Goal: Task Accomplishment & Management: Use online tool/utility

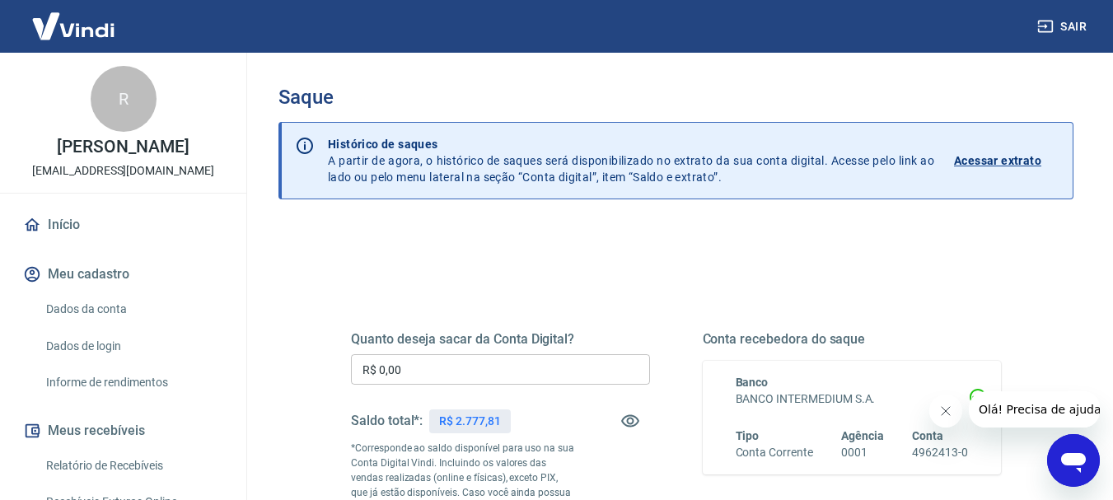
click at [511, 372] on input "R$ 0,00" at bounding box center [500, 369] width 299 height 30
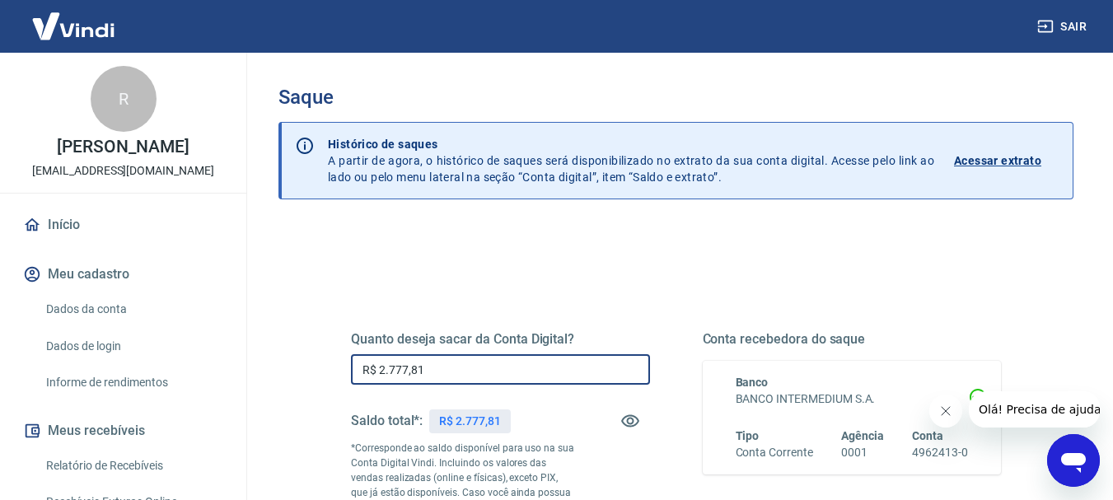
type input "R$ 2.777,81"
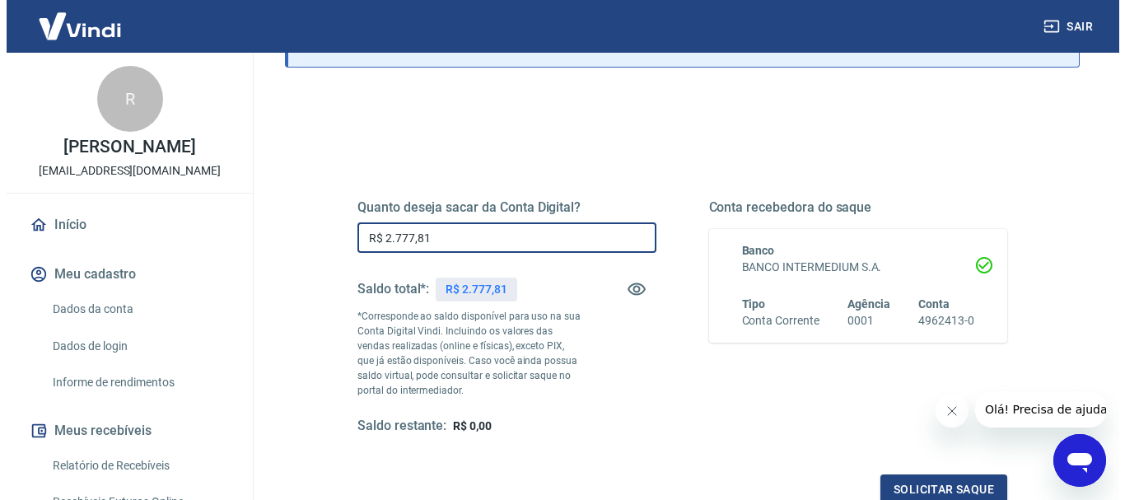
scroll to position [330, 0]
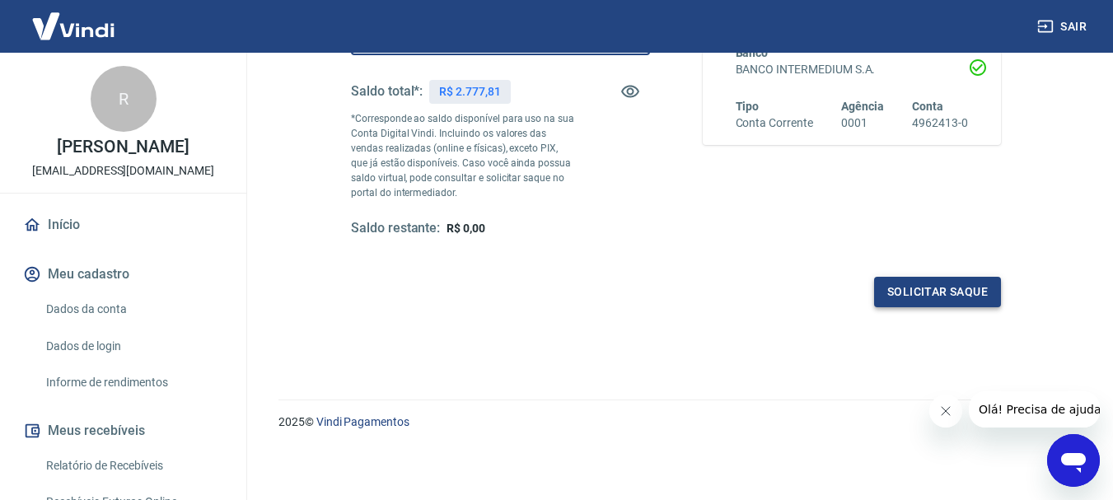
click at [970, 292] on button "Solicitar saque" at bounding box center [937, 292] width 127 height 30
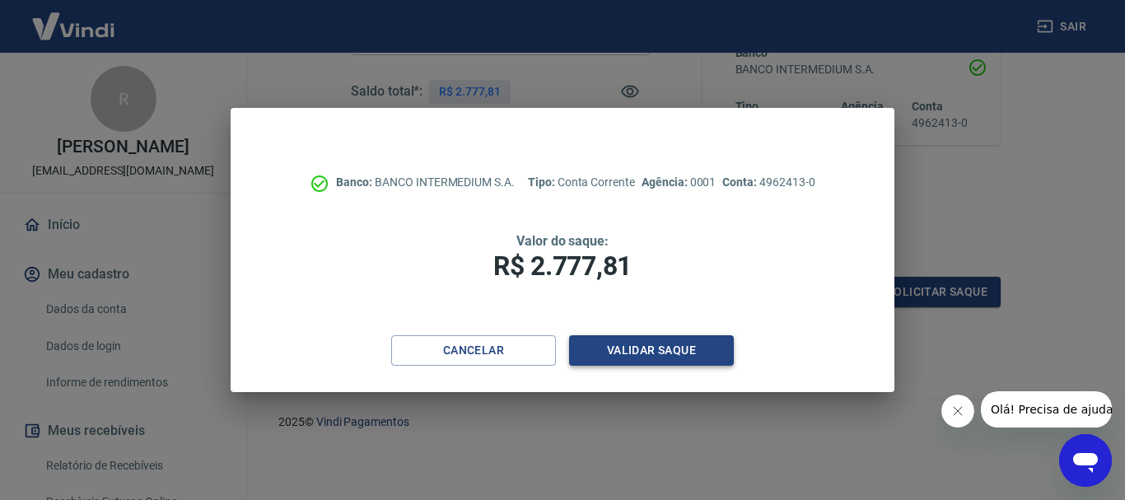
click at [624, 363] on button "Validar saque" at bounding box center [651, 350] width 165 height 30
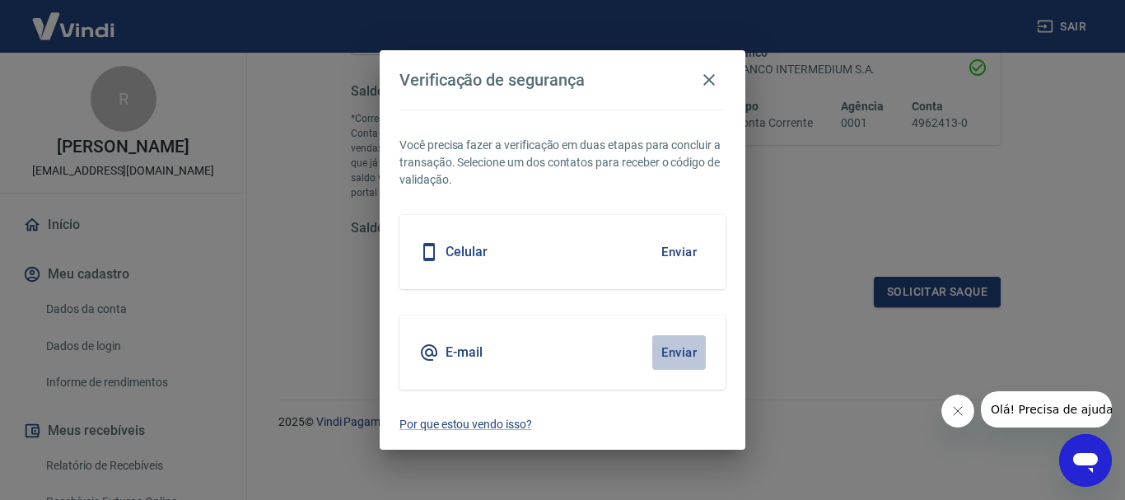
click at [686, 351] on button "Enviar" at bounding box center [679, 352] width 54 height 35
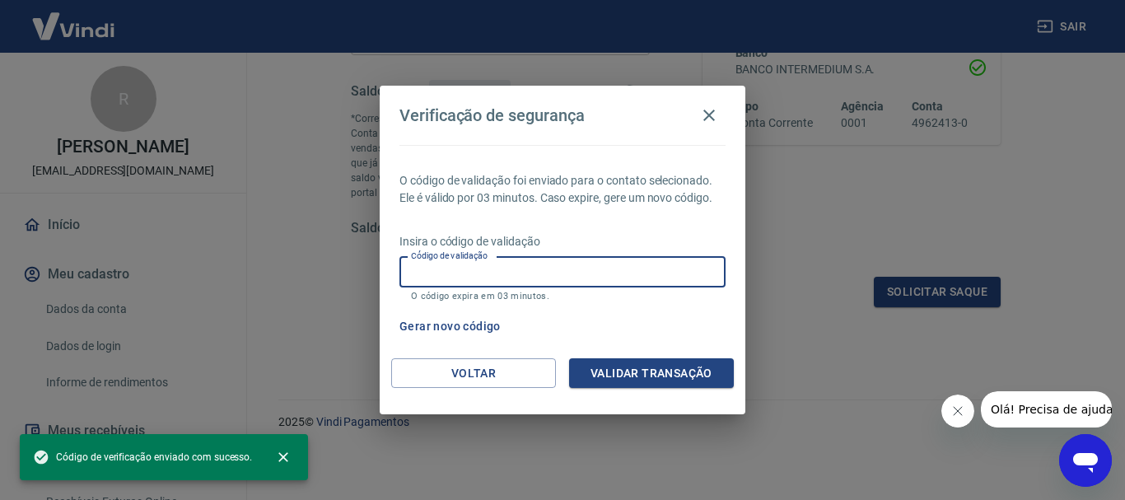
click at [470, 267] on div "Código de validação Código de validação O código expira em 03 minutos." at bounding box center [563, 279] width 326 height 44
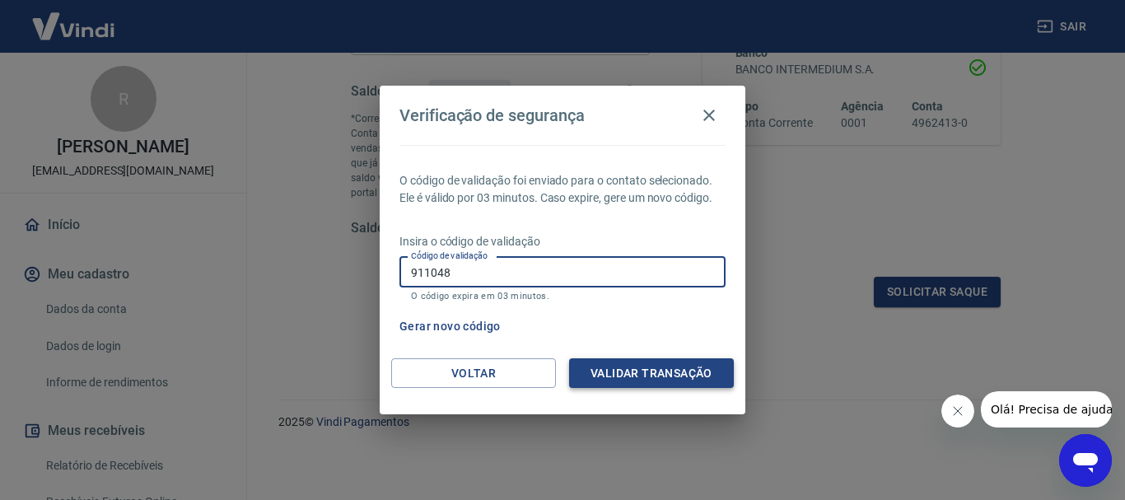
type input "911048"
click at [655, 372] on button "Validar transação" at bounding box center [651, 373] width 165 height 30
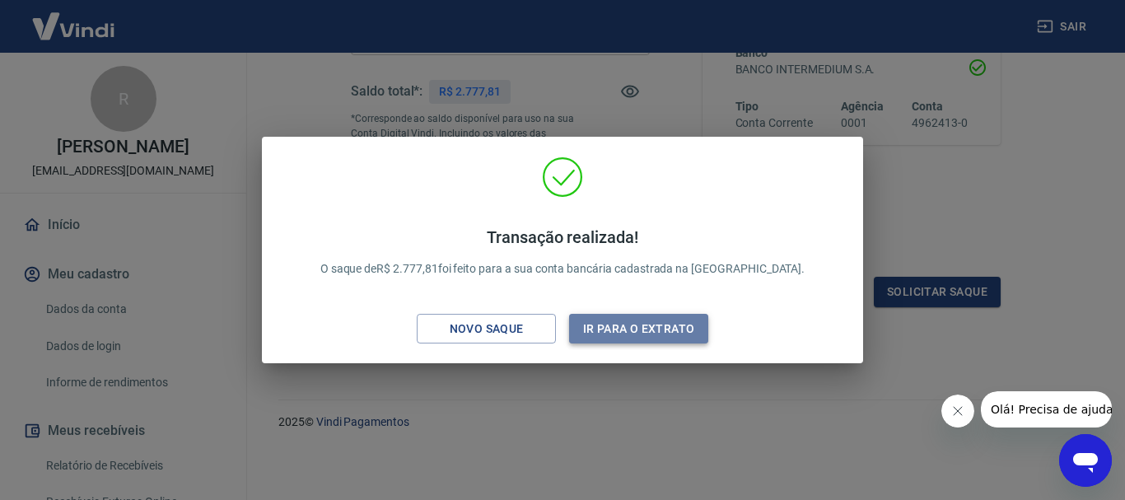
click at [642, 321] on button "Ir para o extrato" at bounding box center [638, 329] width 139 height 30
